Goal: Find specific page/section: Find specific page/section

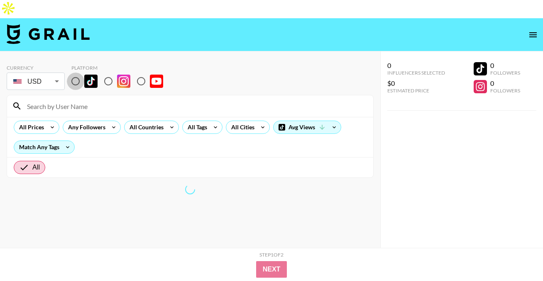
click at [76, 73] on input "radio" at bounding box center [75, 81] width 17 height 17
radio input "true"
click at [76, 100] on input at bounding box center [195, 106] width 346 height 13
paste input "[PERSON_NAME]"
click at [43, 100] on input at bounding box center [195, 106] width 346 height 13
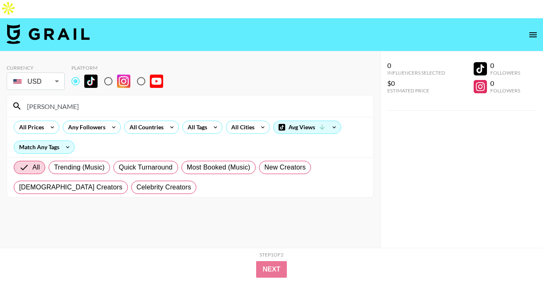
click at [108, 100] on input "[PERSON_NAME]" at bounding box center [195, 106] width 346 height 13
click at [27, 100] on input "[PERSON_NAME]" at bounding box center [195, 106] width 346 height 13
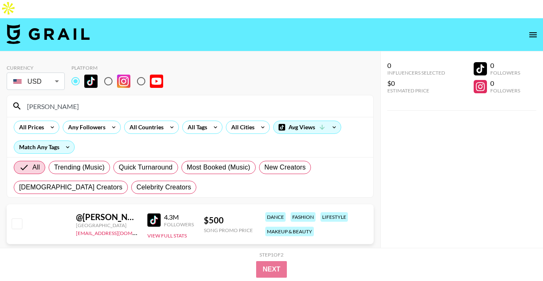
type input "[PERSON_NAME]"
